Goal: Task Accomplishment & Management: Complete application form

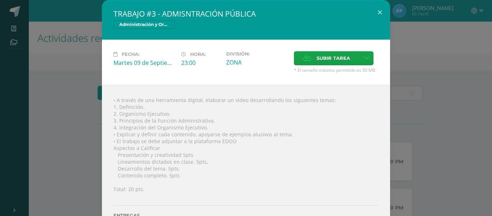
scroll to position [99, 0]
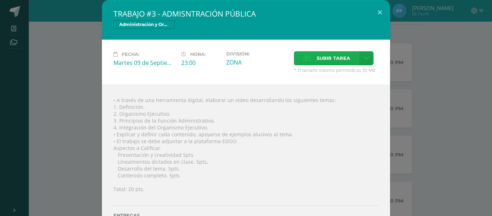
click at [322, 63] on span "Subir tarea" at bounding box center [333, 57] width 33 height 13
click at [0, 0] on input "Subir tarea" at bounding box center [0, 0] width 0 height 0
click at [317, 57] on span "Subir tarea" at bounding box center [333, 57] width 33 height 13
click at [0, 0] on input "Subir tarea" at bounding box center [0, 0] width 0 height 0
click at [317, 62] on span "Subir tarea" at bounding box center [333, 57] width 33 height 13
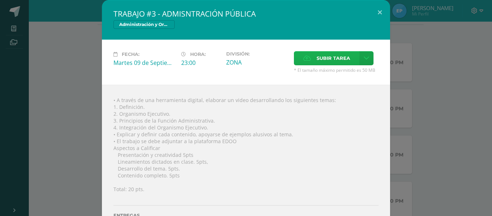
click at [0, 0] on input "Subir tarea" at bounding box center [0, 0] width 0 height 0
click at [320, 63] on span "Subir tarea" at bounding box center [333, 57] width 33 height 13
click at [0, 0] on input "Subir tarea" at bounding box center [0, 0] width 0 height 0
click at [323, 64] on span "Subir tarea" at bounding box center [333, 57] width 33 height 13
click at [0, 0] on input "Subir tarea" at bounding box center [0, 0] width 0 height 0
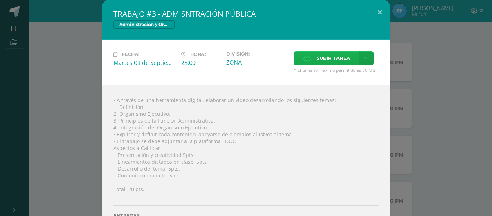
click at [312, 61] on label "Subir tarea" at bounding box center [327, 58] width 66 height 14
click at [0, 0] on input "Subir tarea" at bounding box center [0, 0] width 0 height 0
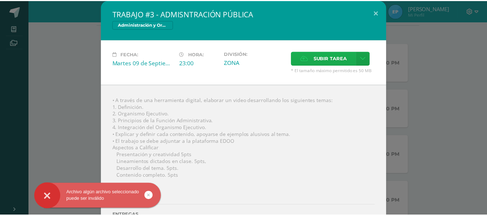
scroll to position [31, 0]
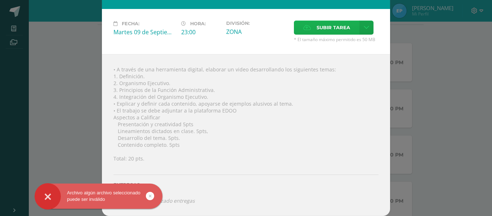
click at [317, 24] on span "Subir tarea" at bounding box center [333, 27] width 33 height 13
click at [0, 0] on input "Subir tarea" at bounding box center [0, 0] width 0 height 0
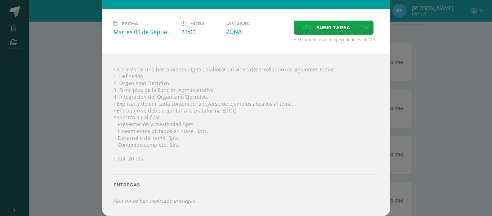
click at [86, 107] on div "TRABAJO #3 - ADMISNTRACIÓN PÚBLICA Administración y Organización de Oficina Fec…" at bounding box center [246, 92] width 486 height 246
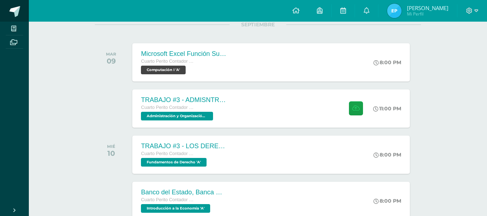
click at [14, 14] on span at bounding box center [14, 11] width 11 height 11
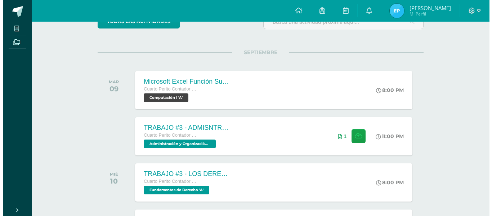
scroll to position [72, 0]
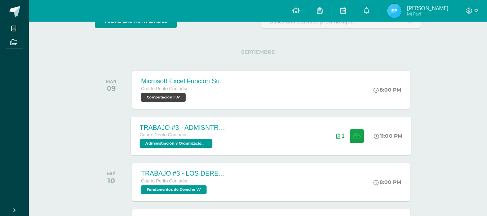
click at [252, 133] on div "TRABAJO #3 - ADMISNTRACIÓN PÚBLICA Cuarto Perito Contador con Orientación en Co…" at bounding box center [271, 135] width 280 height 39
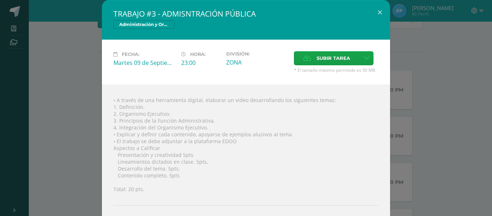
scroll to position [43, 0]
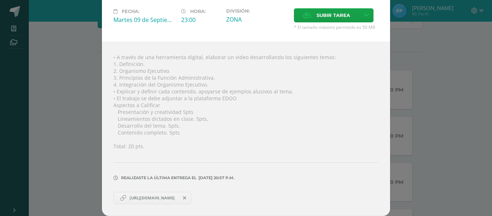
click at [170, 200] on span "https://drive.google.com/file/d/143-LJ1mqdg4BZkbubSbwPki07DfjqXp4/view?usp=driv…" at bounding box center [152, 198] width 52 height 6
